Goal: Use online tool/utility: Utilize a website feature to perform a specific function

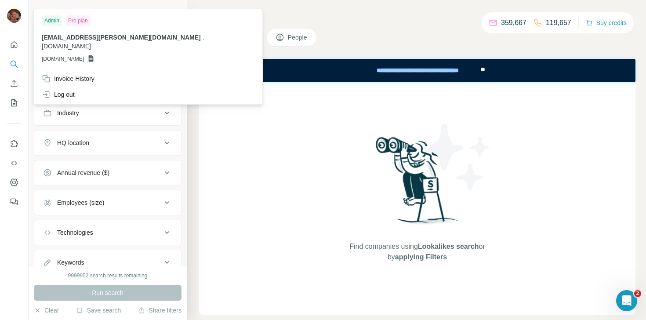
click at [16, 23] on div at bounding box center [14, 17] width 14 height 16
click at [14, 172] on nav at bounding box center [14, 173] width 14 height 74
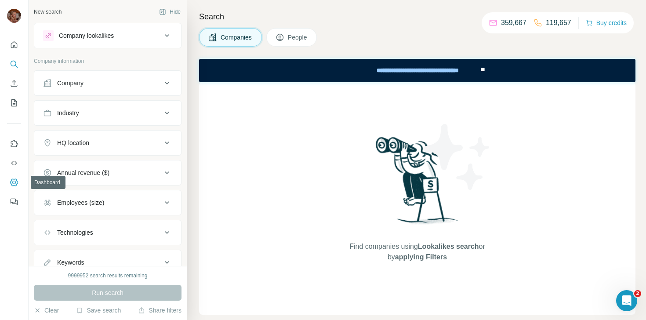
click at [14, 184] on icon "Dashboard" at bounding box center [14, 182] width 9 height 9
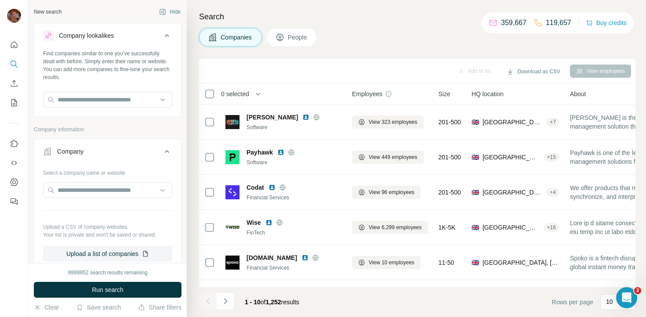
scroll to position [116, 0]
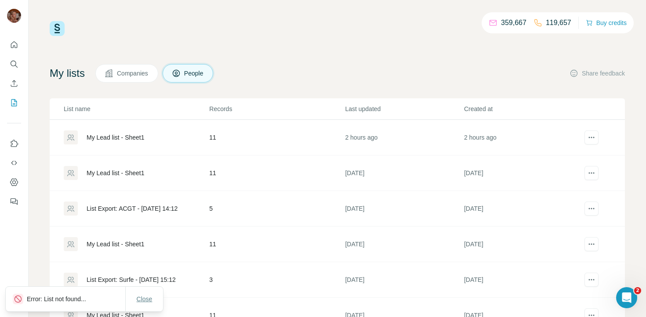
click at [141, 300] on span "Close" at bounding box center [145, 299] width 16 height 9
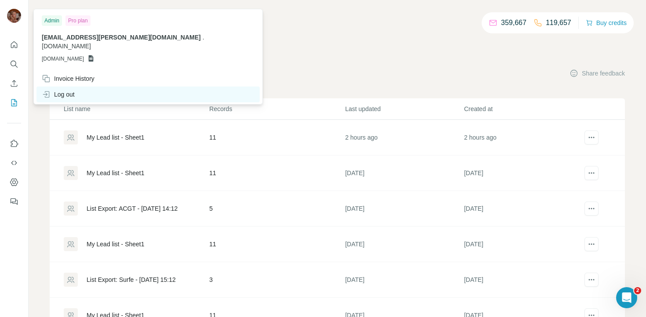
click at [72, 90] on div "Log out" at bounding box center [58, 94] width 33 height 9
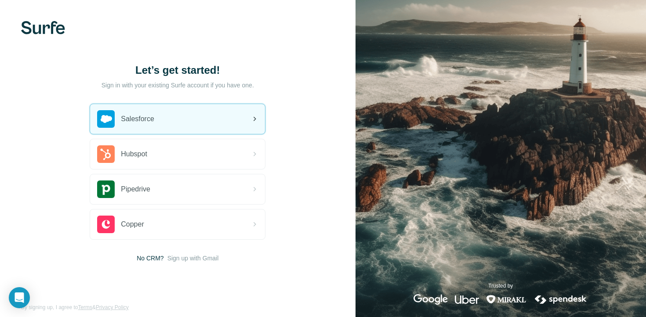
click at [172, 119] on div "Salesforce" at bounding box center [177, 119] width 175 height 30
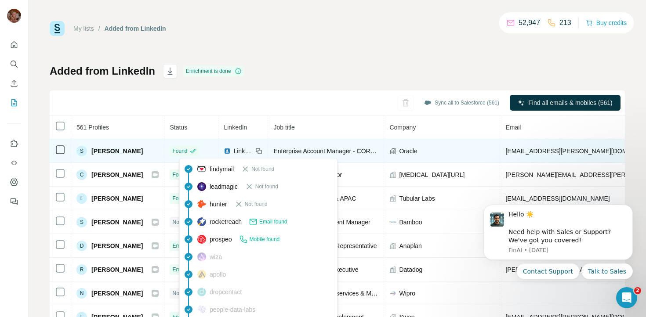
click at [196, 154] on icon at bounding box center [192, 151] width 7 height 7
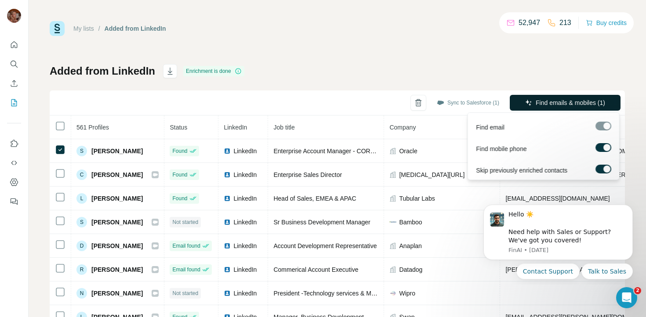
click at [554, 99] on span "Find emails & mobiles (1)" at bounding box center [570, 102] width 69 height 9
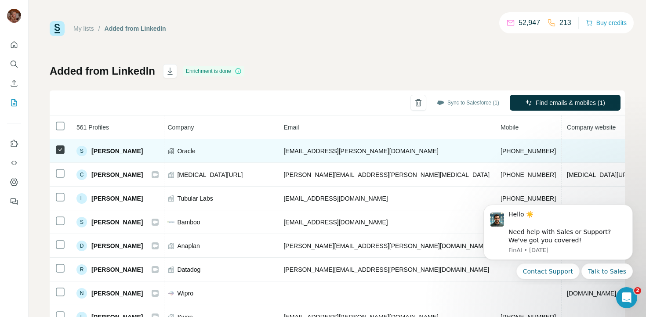
scroll to position [0, 234]
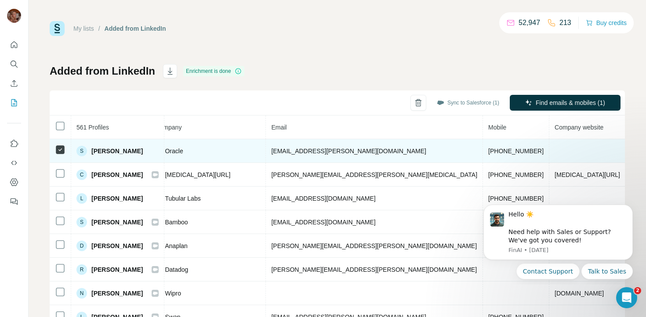
click at [291, 148] on span "sofia.carmona@oracle.com" at bounding box center [348, 151] width 155 height 7
click at [285, 157] on td "sofia.carmona@oracle.com" at bounding box center [374, 151] width 217 height 24
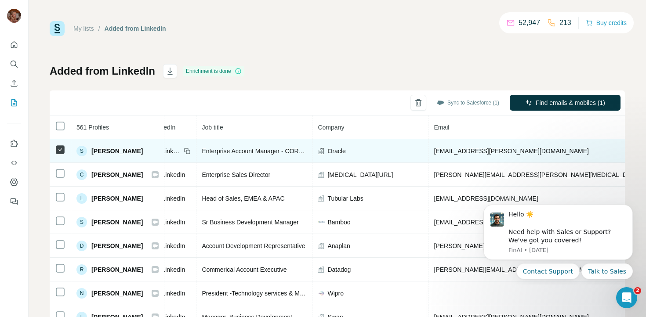
scroll to position [0, 0]
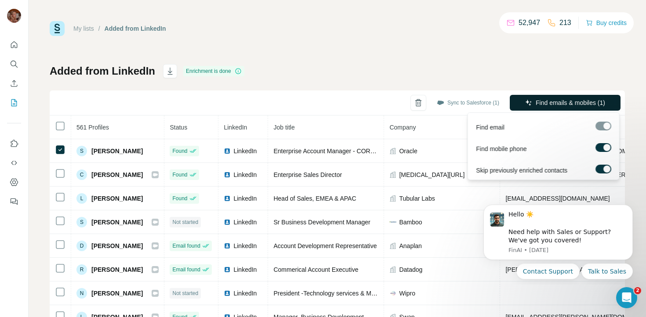
click at [543, 104] on span "Find emails & mobiles (1)" at bounding box center [570, 102] width 69 height 9
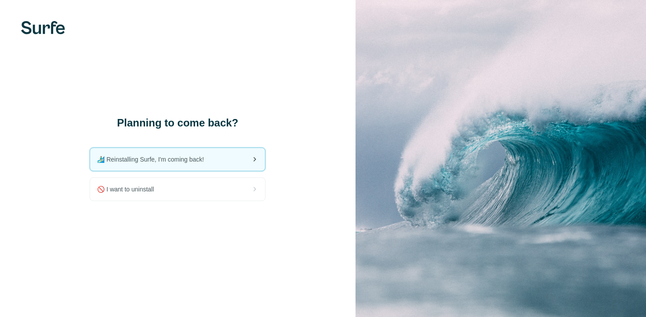
click at [199, 159] on span "🏄🏻‍♂️ Reinstalling Surfe, I'm coming back!" at bounding box center [154, 159] width 114 height 9
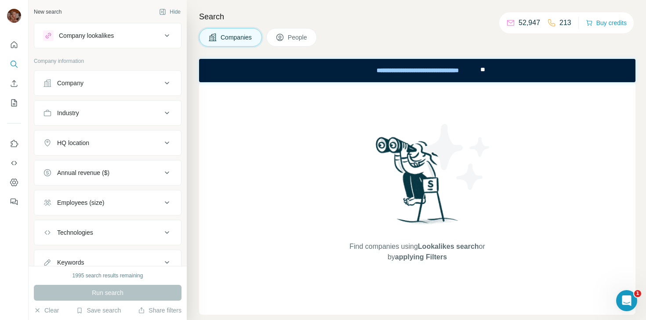
click at [83, 82] on div "Company" at bounding box center [70, 83] width 26 height 9
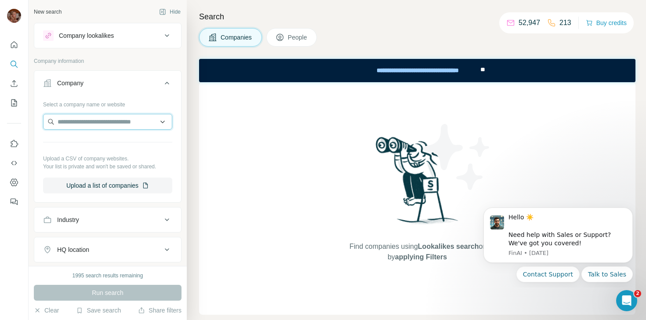
click at [88, 116] on input "text" at bounding box center [107, 122] width 129 height 16
type input "*"
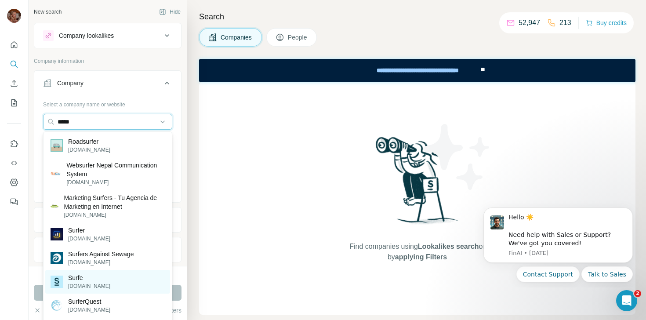
type input "*****"
click at [100, 275] on div "Surfe surfe.com" at bounding box center [107, 282] width 125 height 24
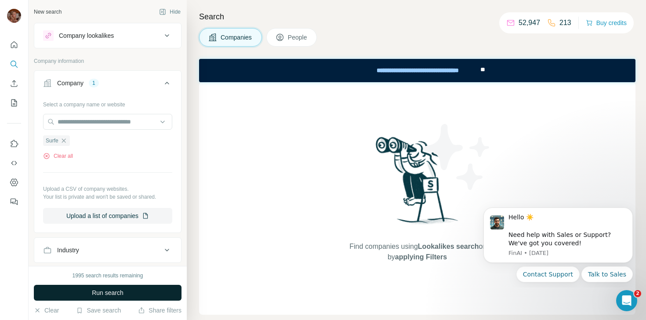
click at [111, 293] on span "Run search" at bounding box center [108, 292] width 32 height 9
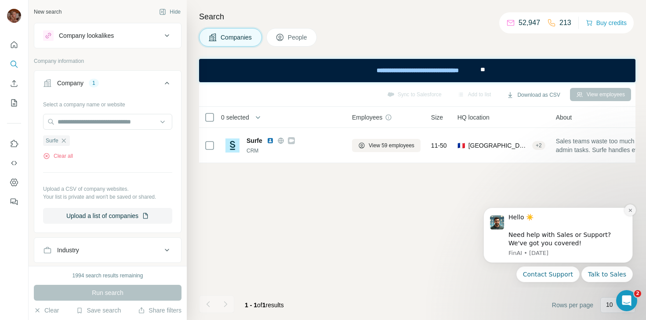
click at [630, 211] on icon "Dismiss notification" at bounding box center [630, 210] width 5 height 5
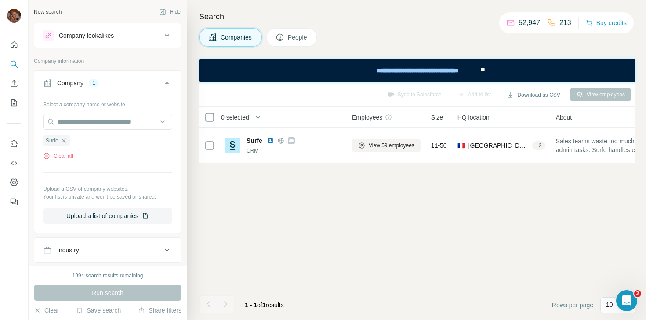
click at [284, 36] on icon at bounding box center [280, 37] width 9 height 9
